Goal: Navigation & Orientation: Find specific page/section

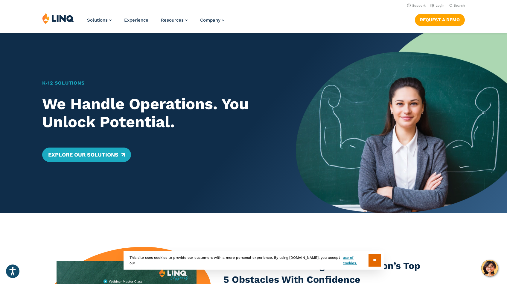
click at [439, 9] on header "Support Login Search Search for: Solutions Nutrition Overview NEW School Nutrit…" at bounding box center [253, 16] width 507 height 33
click at [440, 8] on li "Login" at bounding box center [438, 5] width 14 height 7
click at [437, 4] on link "Login" at bounding box center [438, 6] width 14 height 4
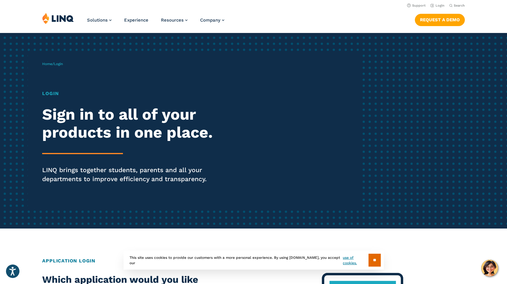
click at [51, 95] on h1 "Login" at bounding box center [140, 93] width 196 height 7
click at [53, 87] on div "Home / Login Login Sign in to all of your products in one place. LINQ brings to…" at bounding box center [200, 130] width 317 height 153
click at [373, 263] on input "**" at bounding box center [375, 259] width 12 height 13
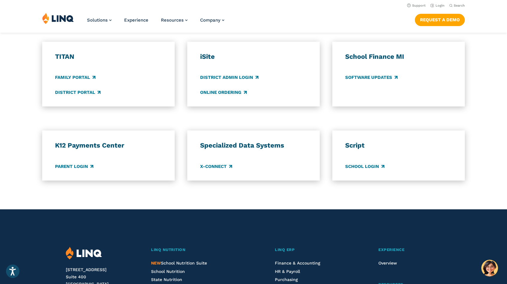
scroll to position [435, 0]
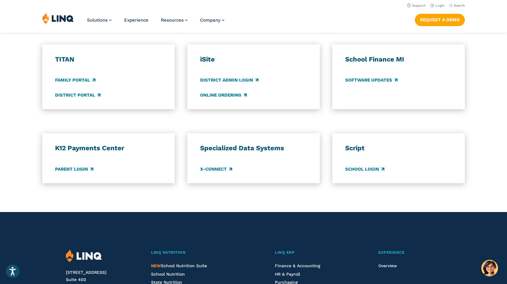
drag, startPoint x: 506, startPoint y: 139, endPoint x: 504, endPoint y: 116, distance: 22.8
click at [504, 116] on div "Application Login Which application would you like to sign in to? LINQ connects…" at bounding box center [253, 2] width 507 height 361
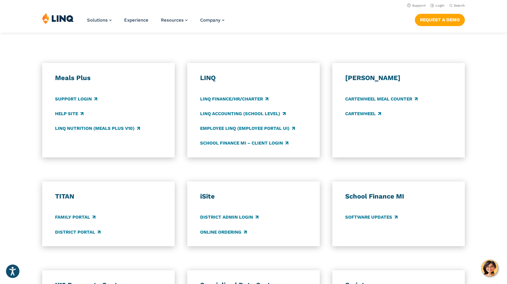
scroll to position [294, 0]
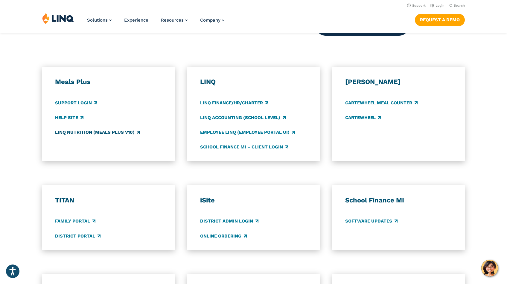
click at [92, 130] on link "LINQ Nutrition (Meals Plus v10)" at bounding box center [97, 132] width 85 height 7
